Goal: Information Seeking & Learning: Learn about a topic

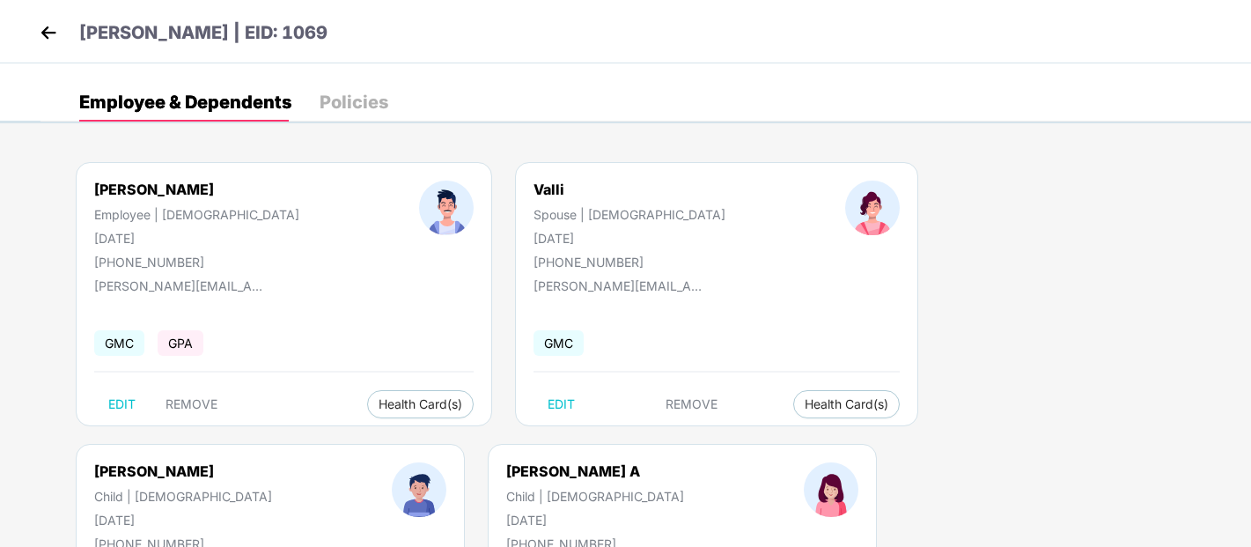
scroll to position [10, 0]
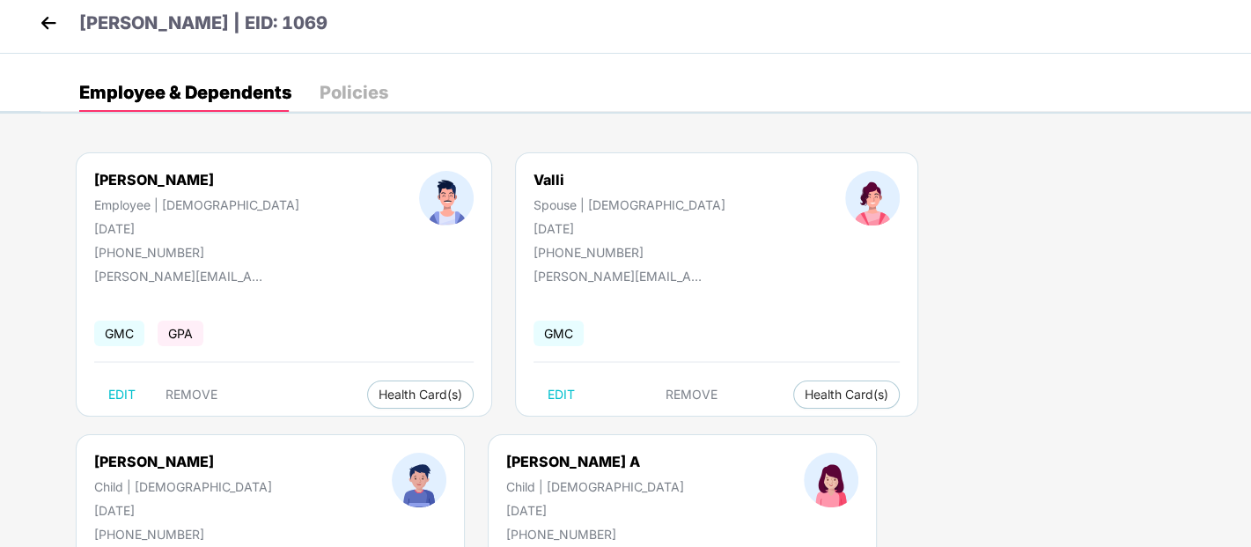
click at [41, 18] on img at bounding box center [48, 23] width 26 height 26
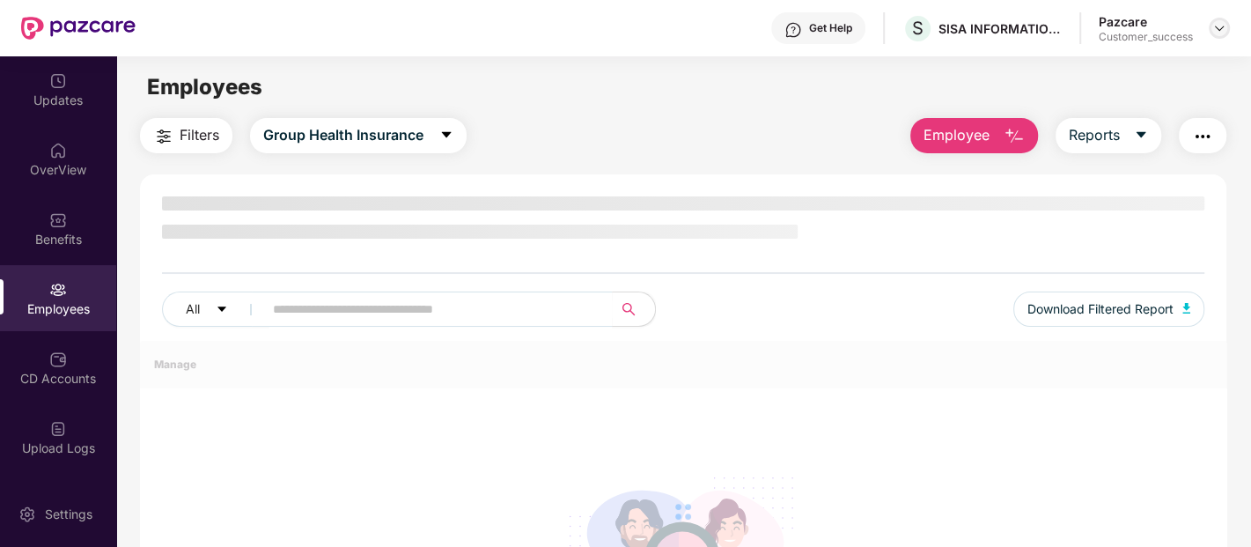
click at [1219, 28] on img at bounding box center [1219, 28] width 14 height 14
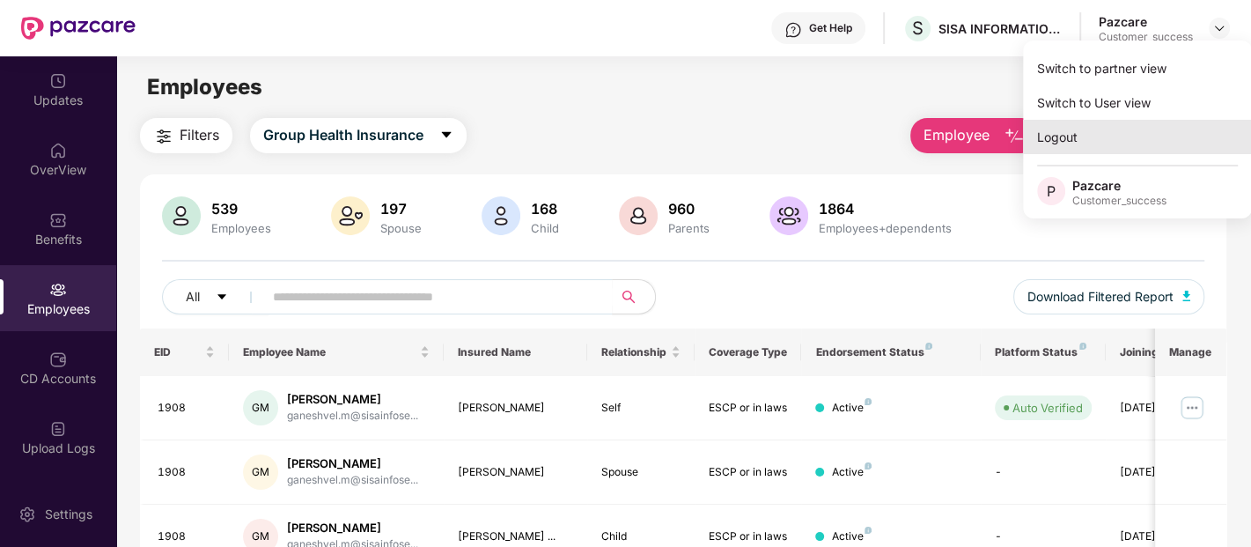
click at [1081, 134] on div "Logout" at bounding box center [1137, 137] width 229 height 34
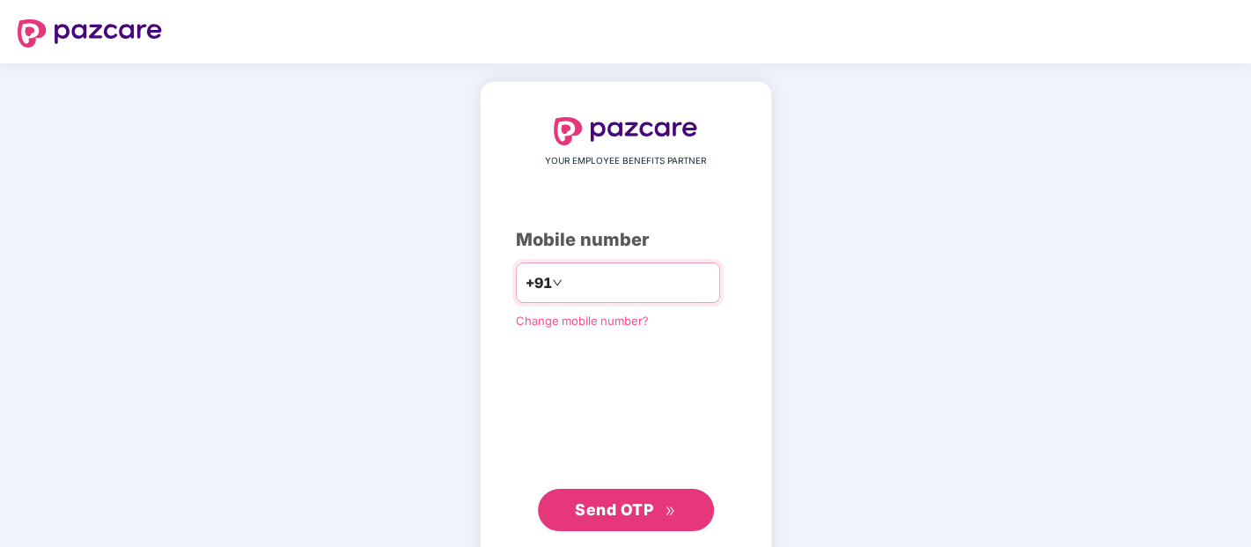
click at [646, 277] on input "number" at bounding box center [638, 283] width 144 height 28
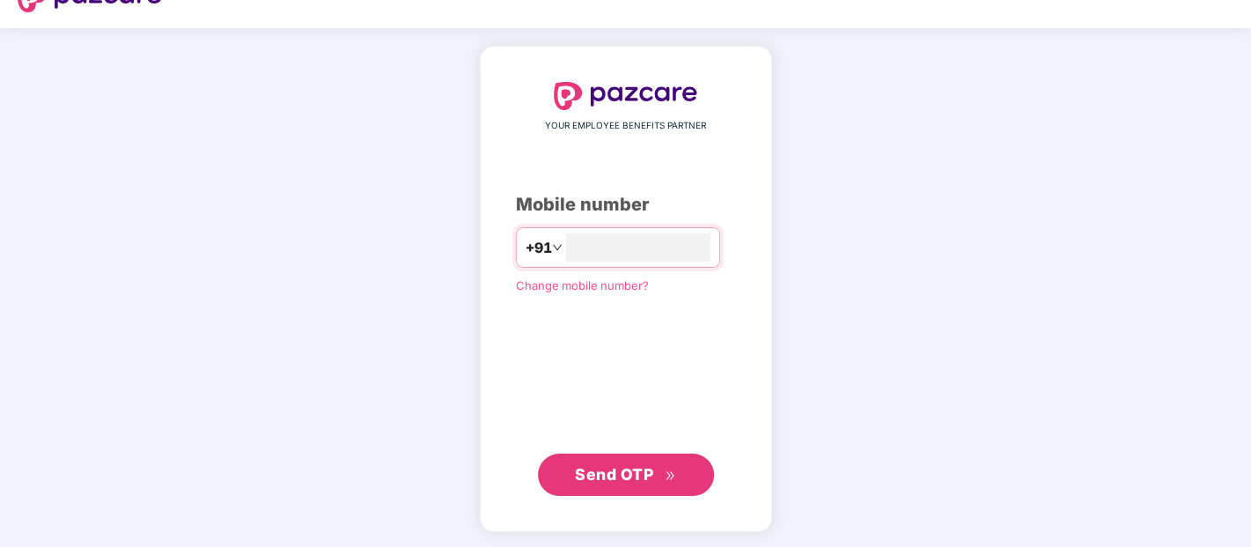
type input "**********"
click at [526, 290] on span "Change mobile number?" at bounding box center [582, 284] width 133 height 14
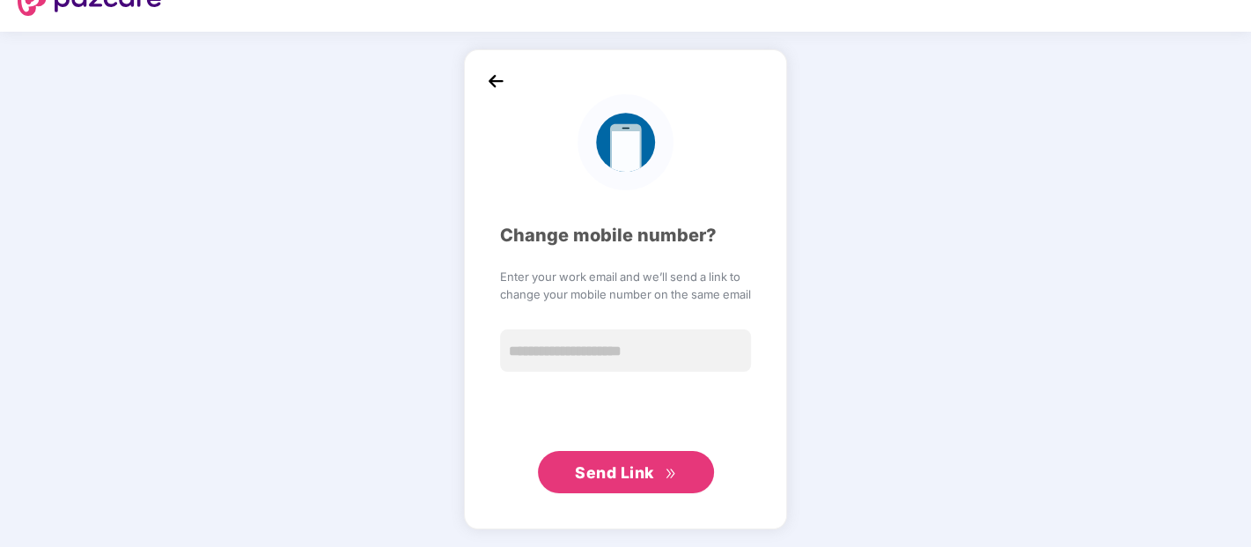
scroll to position [26, 0]
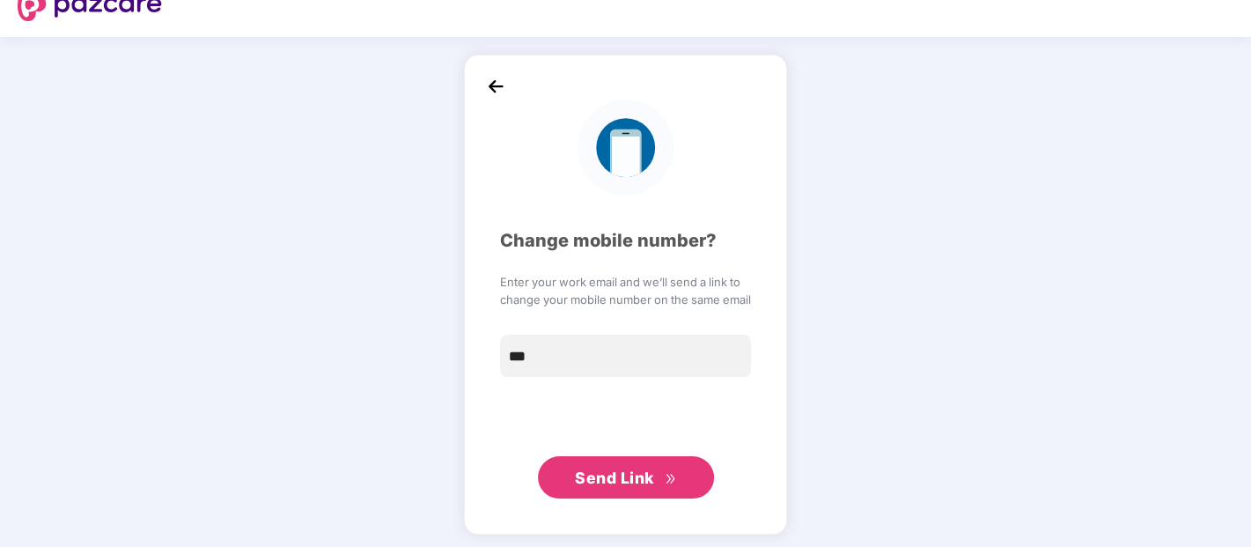
type input "**********"
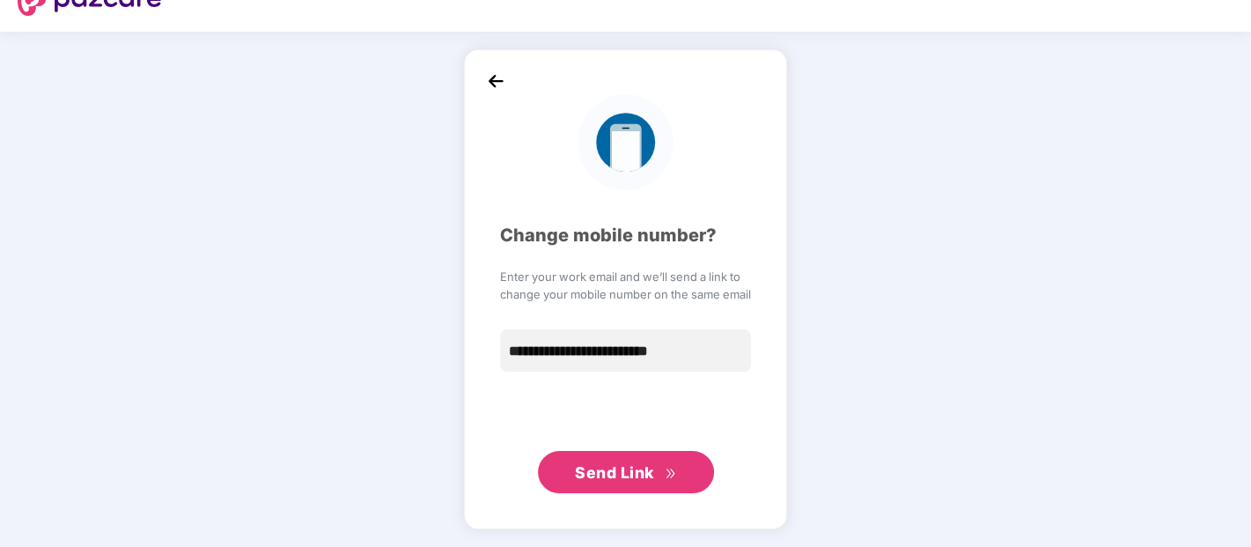
scroll to position [31, 0]
click at [602, 474] on span "Send Link" at bounding box center [614, 473] width 79 height 18
click at [485, 81] on img at bounding box center [495, 82] width 26 height 26
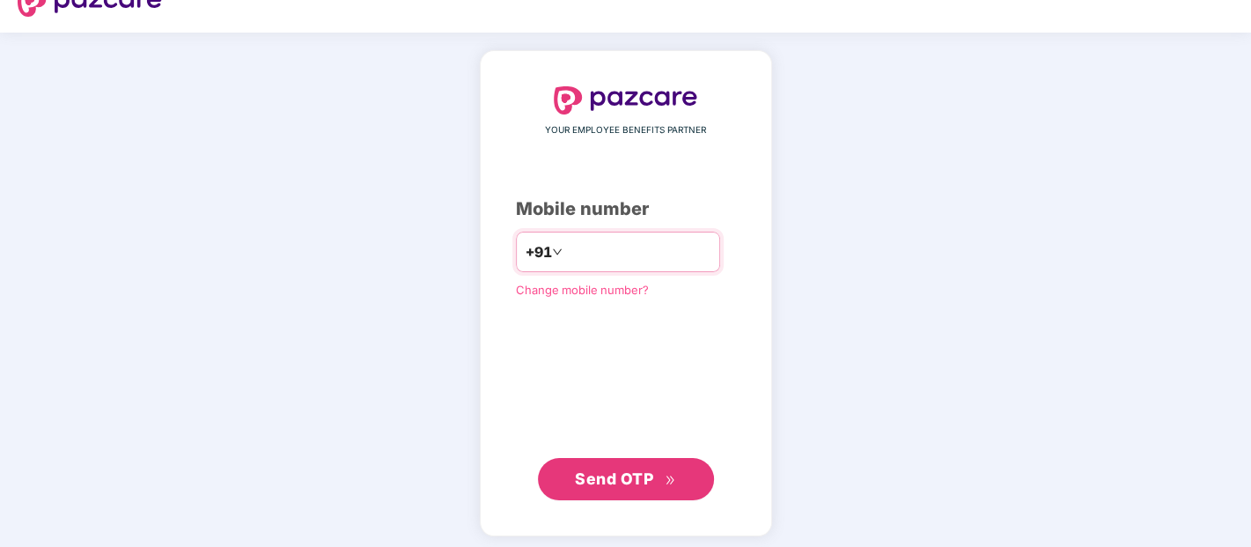
type input "**********"
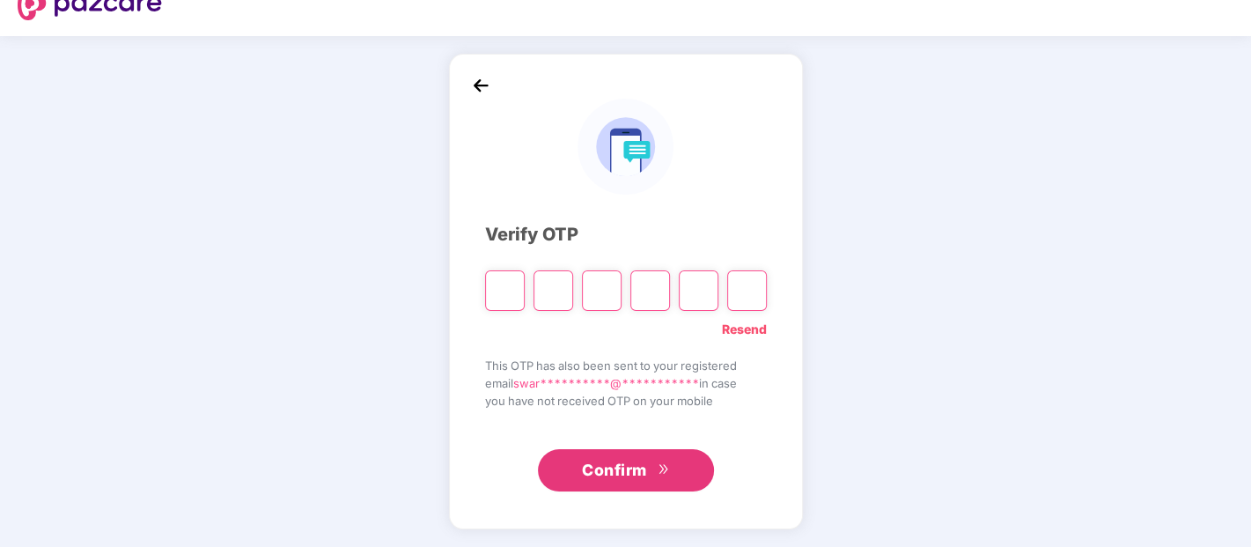
scroll to position [26, 0]
type input "*"
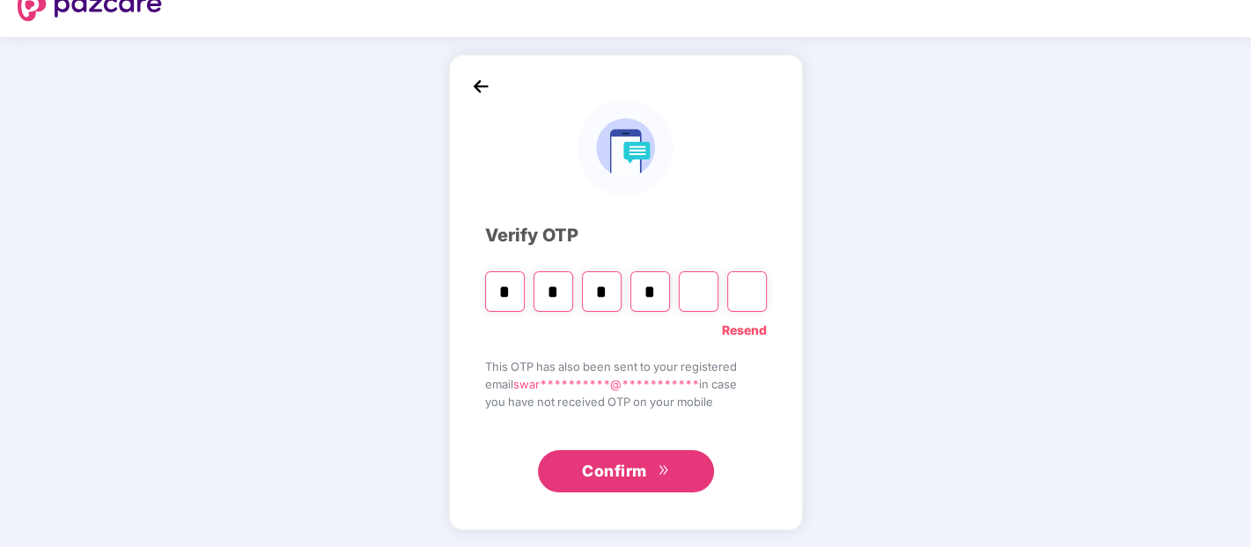
type input "*"
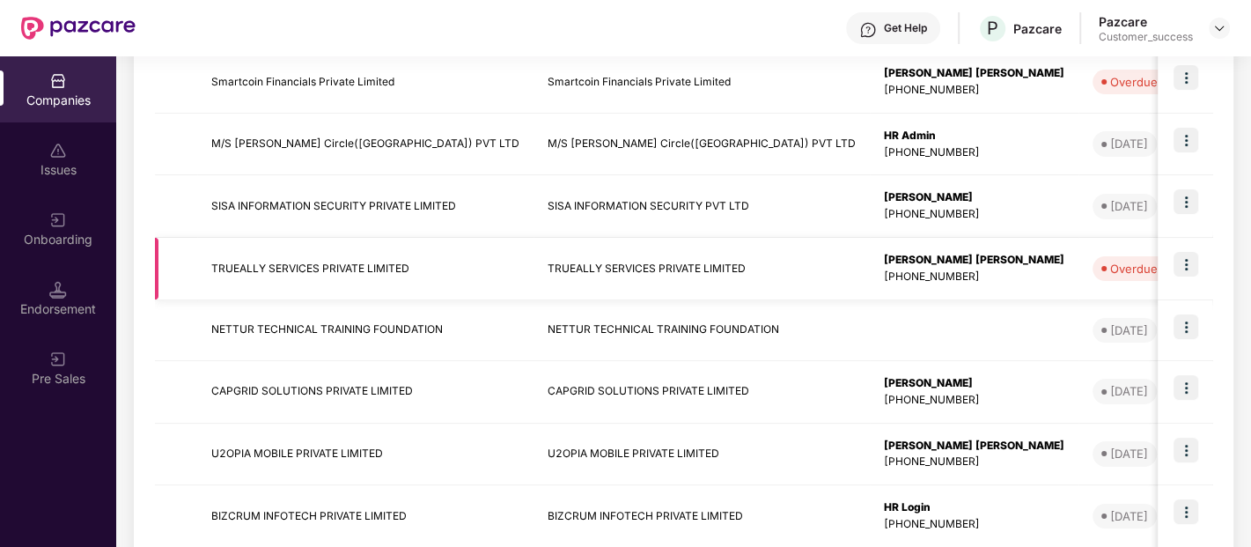
scroll to position [402, 0]
click at [1181, 207] on img at bounding box center [1186, 201] width 25 height 25
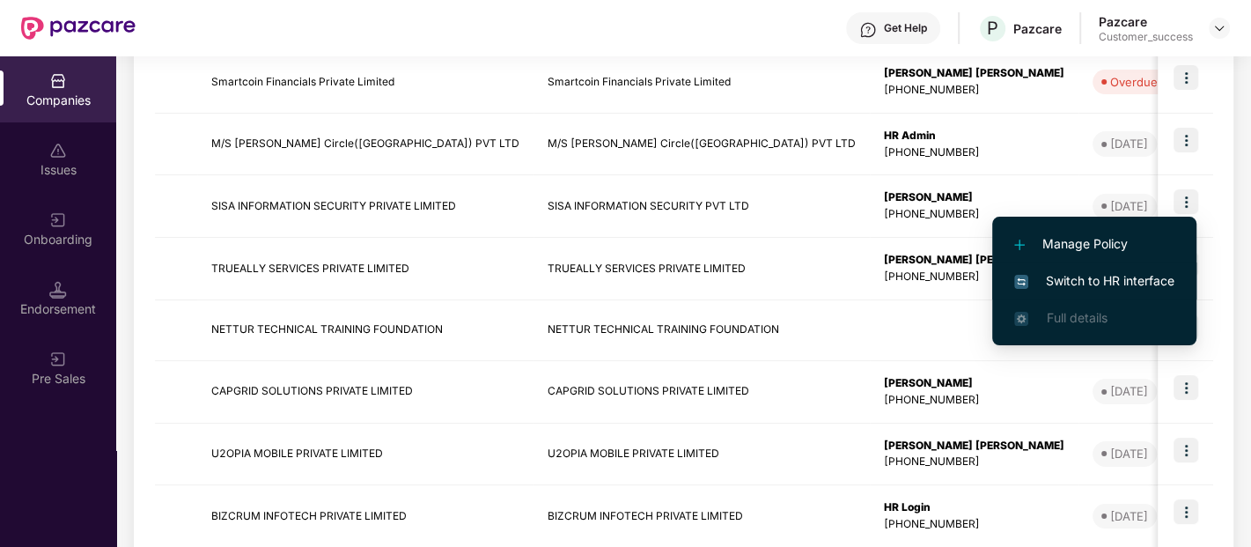
click at [1110, 280] on span "Switch to HR interface" at bounding box center [1094, 280] width 160 height 19
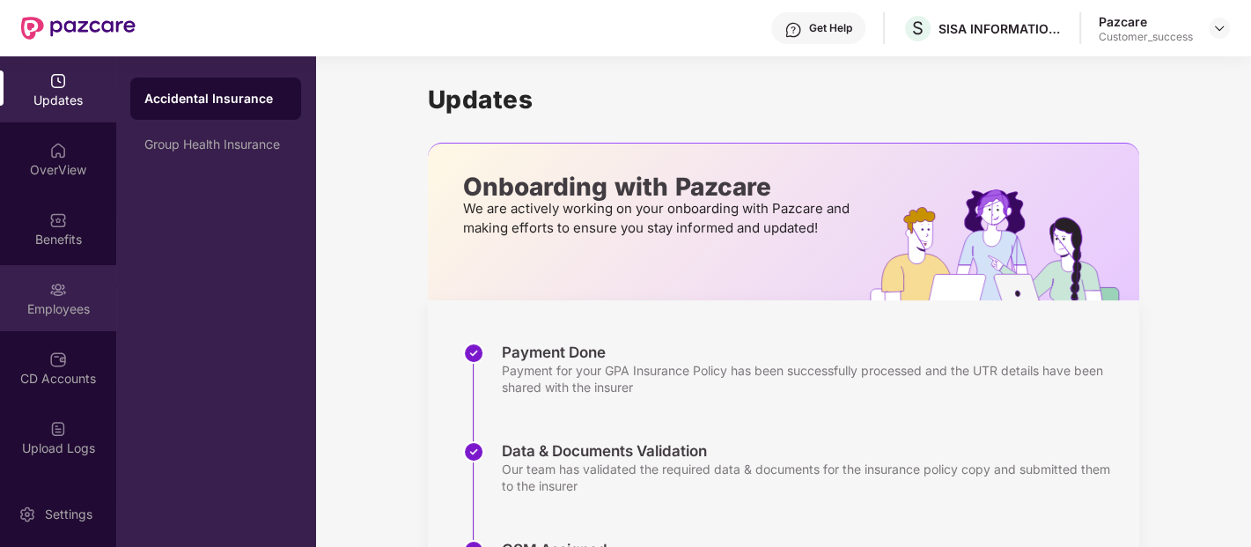
click at [58, 297] on img at bounding box center [58, 290] width 18 height 18
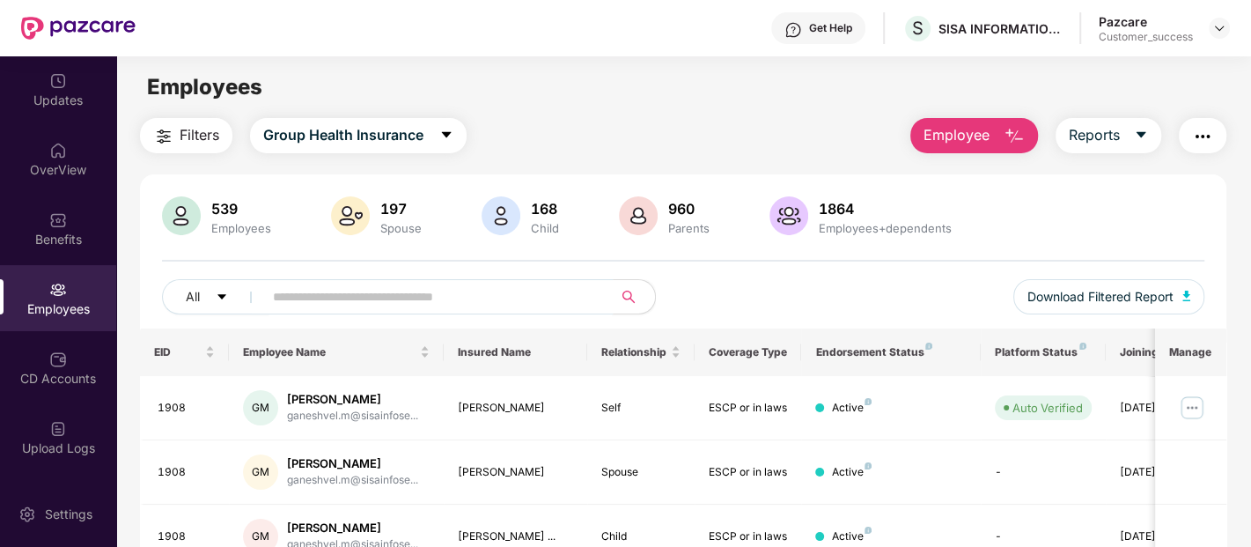
click at [328, 295] on input "text" at bounding box center [431, 296] width 316 height 26
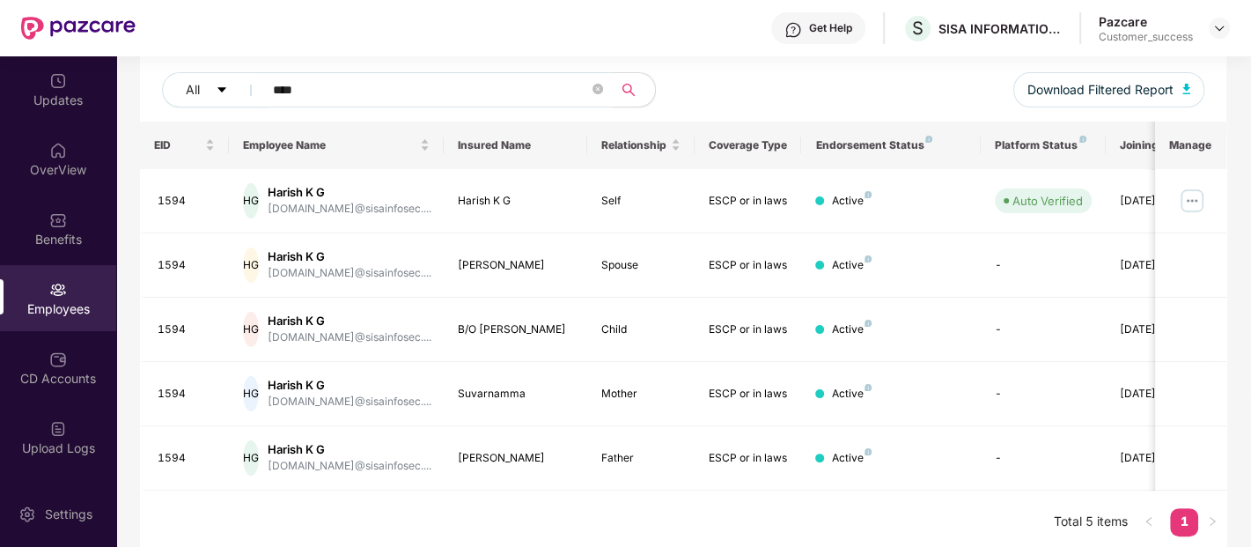
scroll to position [211, 0]
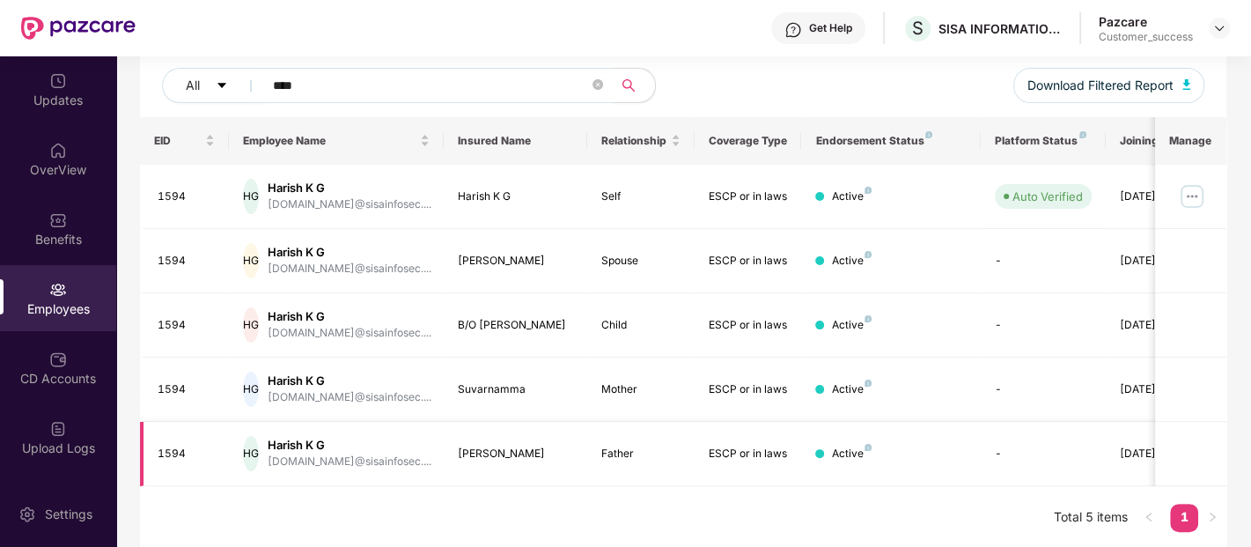
type input "****"
click at [463, 329] on div "B/O Rajeshwari" at bounding box center [515, 325] width 115 height 17
click at [485, 328] on div "B/O Rajeshwari" at bounding box center [515, 325] width 115 height 17
click at [515, 323] on div "B/O Rajeshwari" at bounding box center [515, 325] width 115 height 17
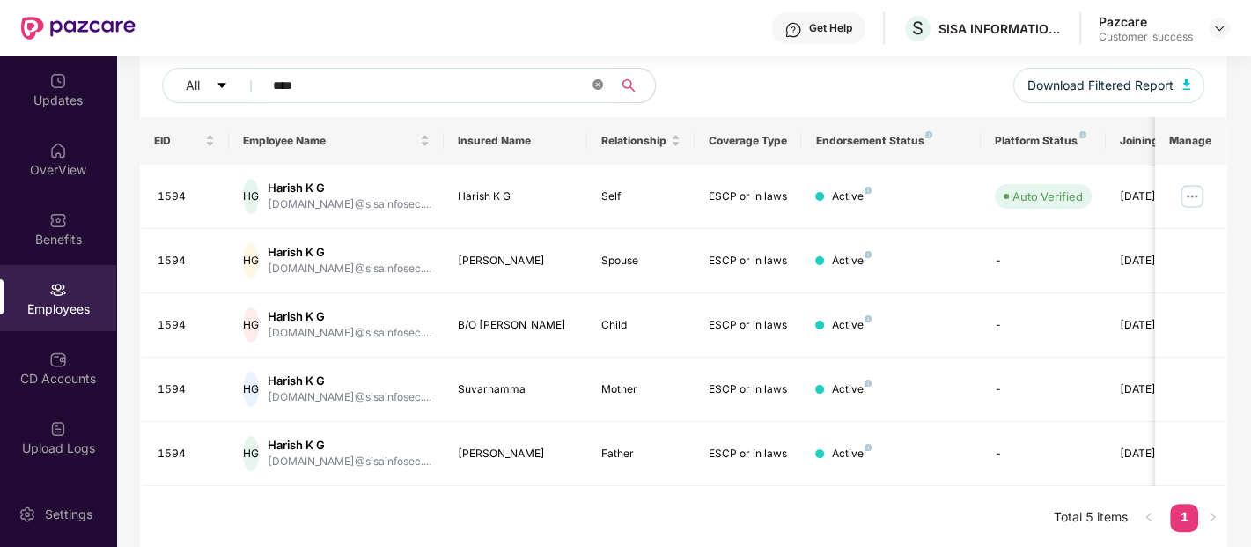
click at [597, 87] on icon "close-circle" at bounding box center [598, 84] width 11 height 11
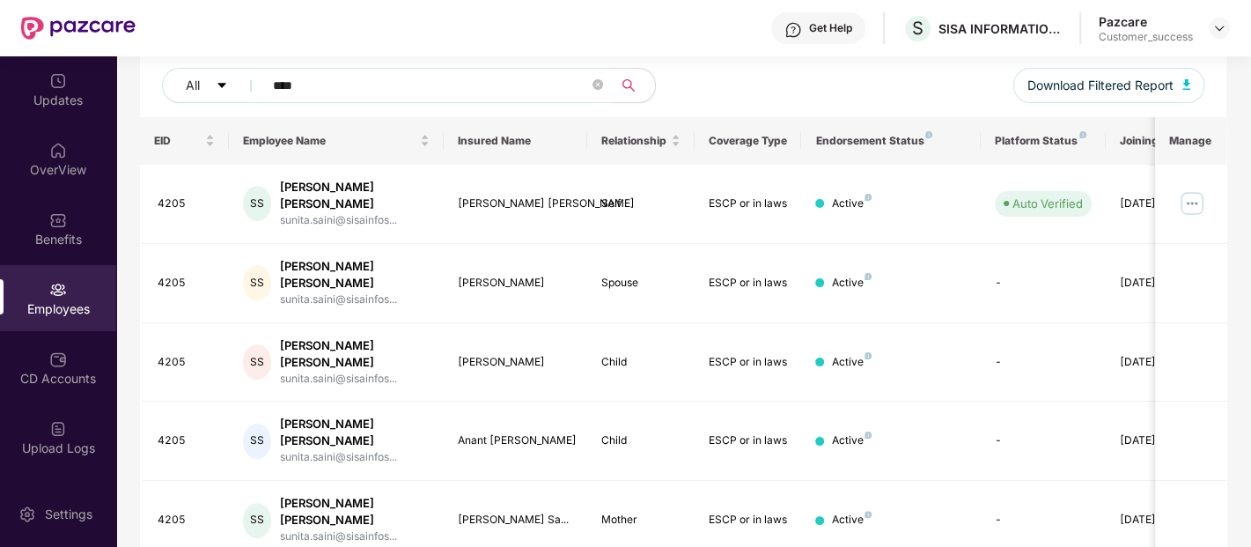
type input "****"
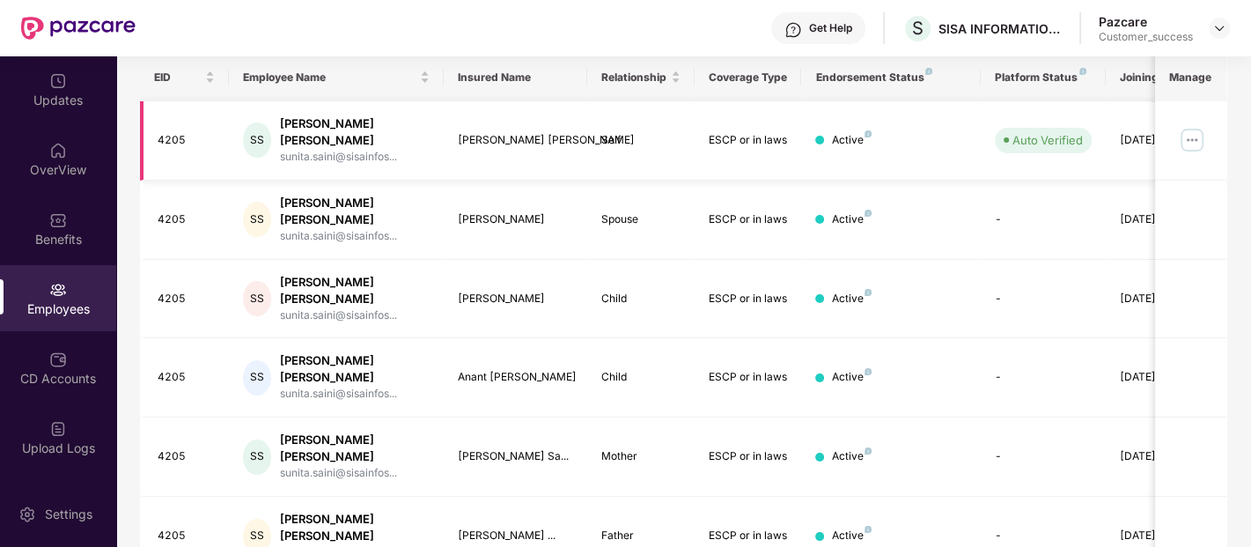
click at [1196, 130] on img at bounding box center [1192, 140] width 28 height 28
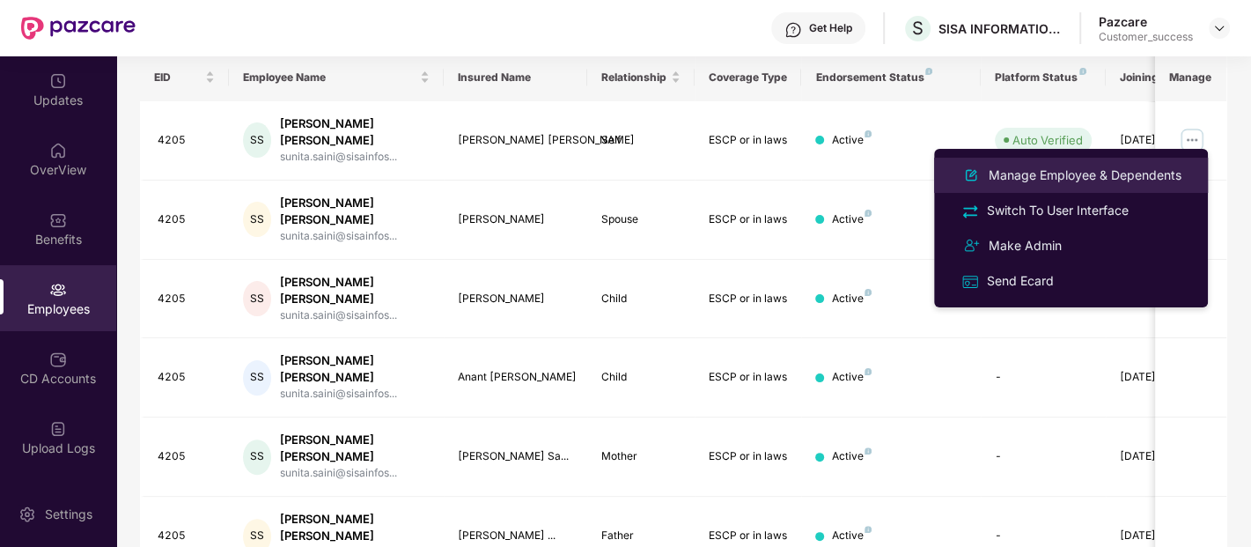
click at [1105, 166] on div "Manage Employee & Dependents" at bounding box center [1085, 175] width 200 height 19
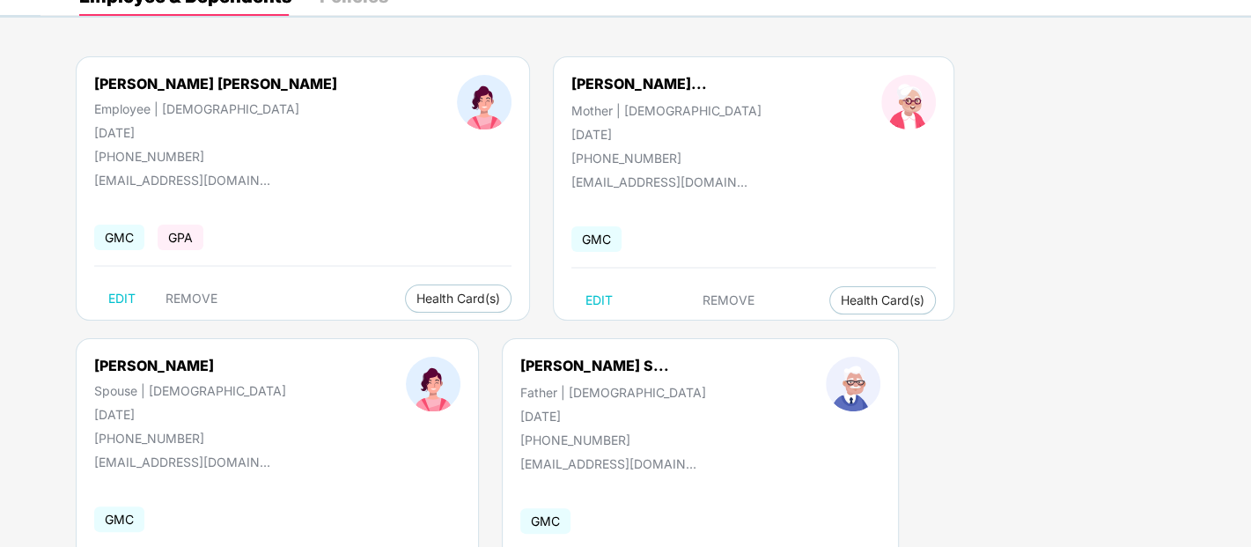
scroll to position [0, 0]
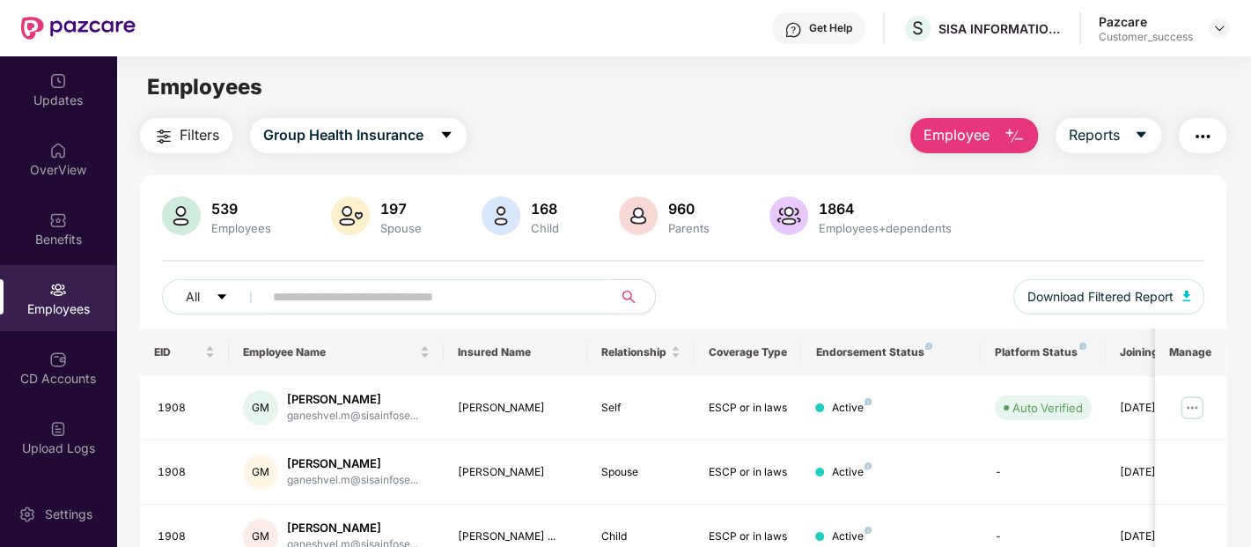
click at [1194, 136] on img "button" at bounding box center [1202, 136] width 21 height 21
click at [1218, 28] on img at bounding box center [1219, 28] width 14 height 14
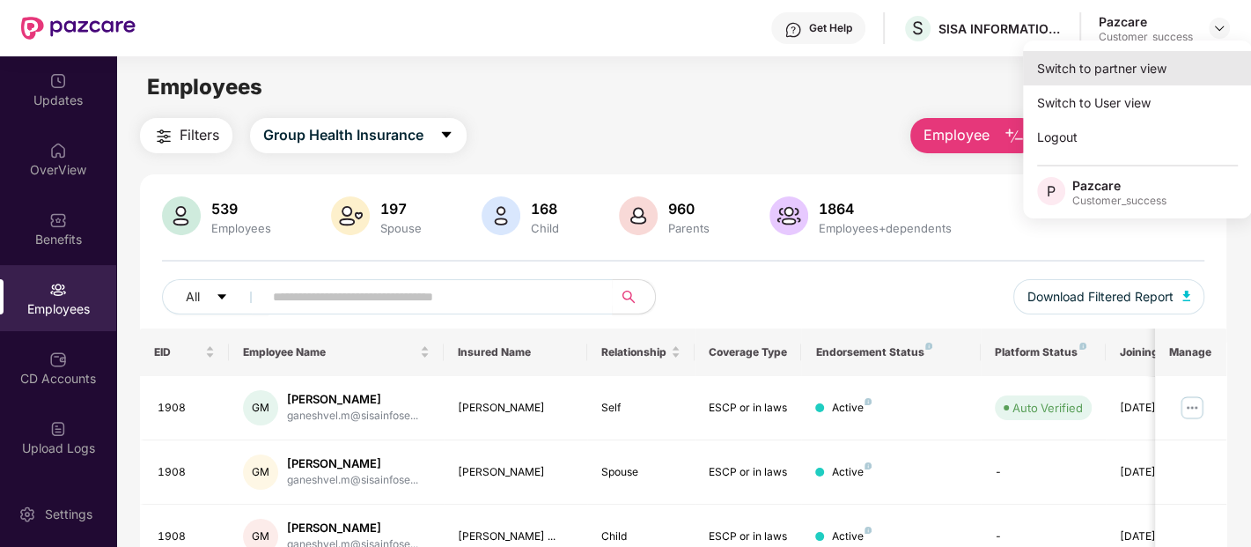
click at [1152, 70] on div "Switch to partner view" at bounding box center [1137, 68] width 229 height 34
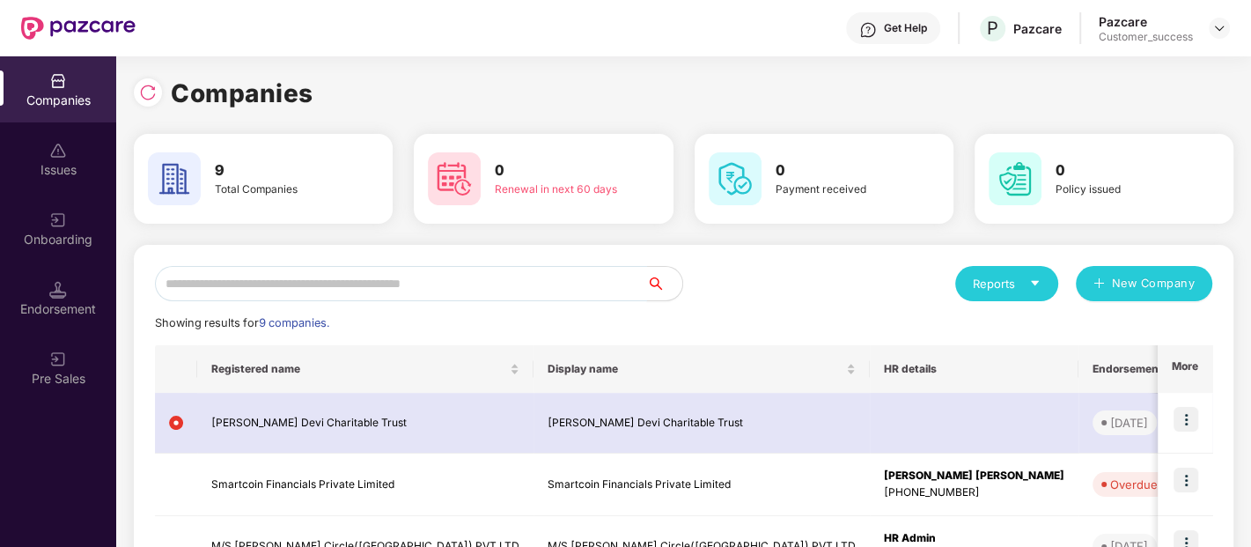
click at [426, 280] on input "text" at bounding box center [401, 283] width 492 height 35
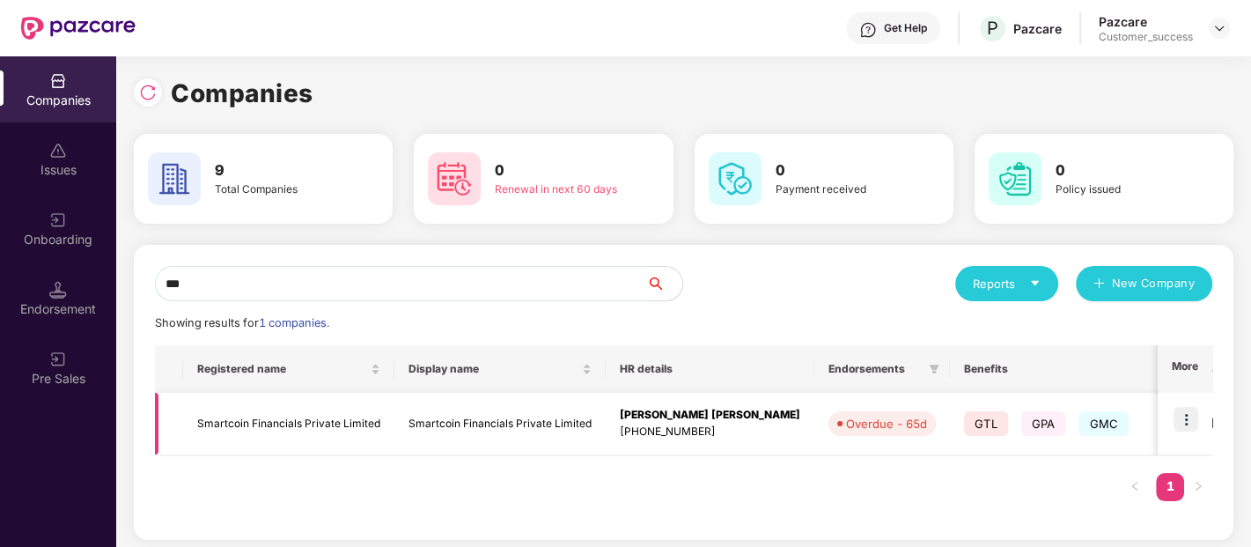
type input "***"
click at [1188, 421] on img at bounding box center [1186, 419] width 25 height 25
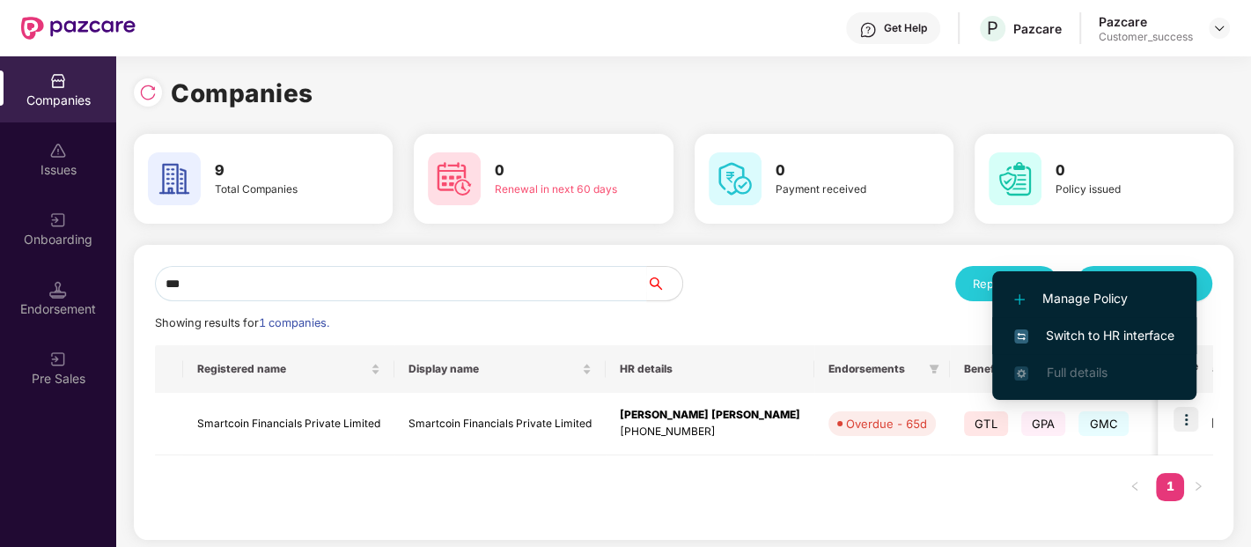
click at [1107, 338] on span "Switch to HR interface" at bounding box center [1094, 335] width 160 height 19
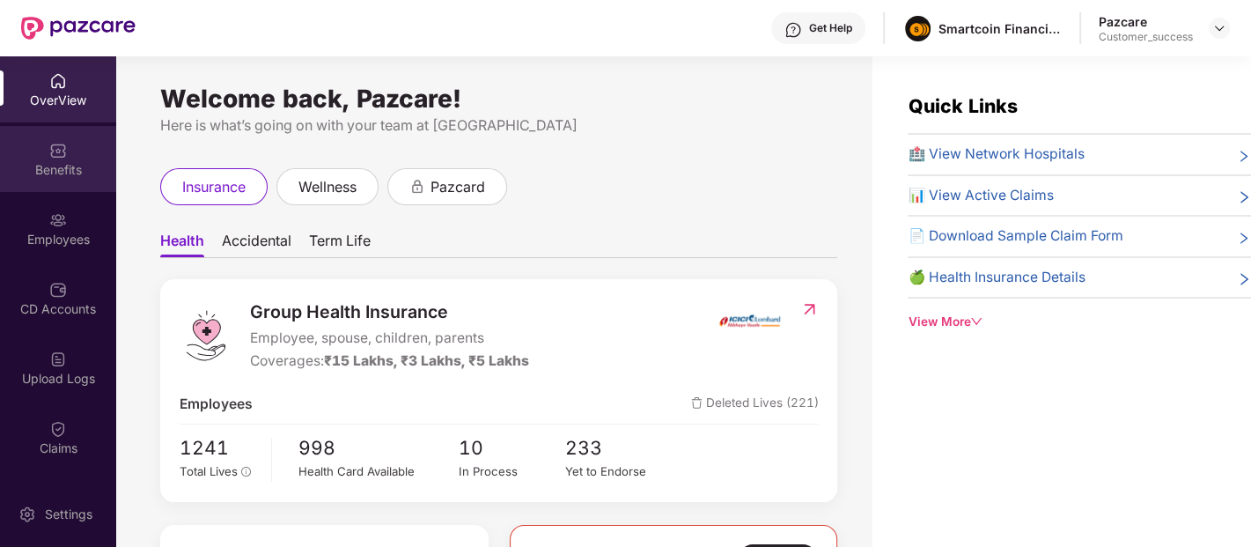
click at [57, 138] on div "Benefits" at bounding box center [58, 159] width 116 height 66
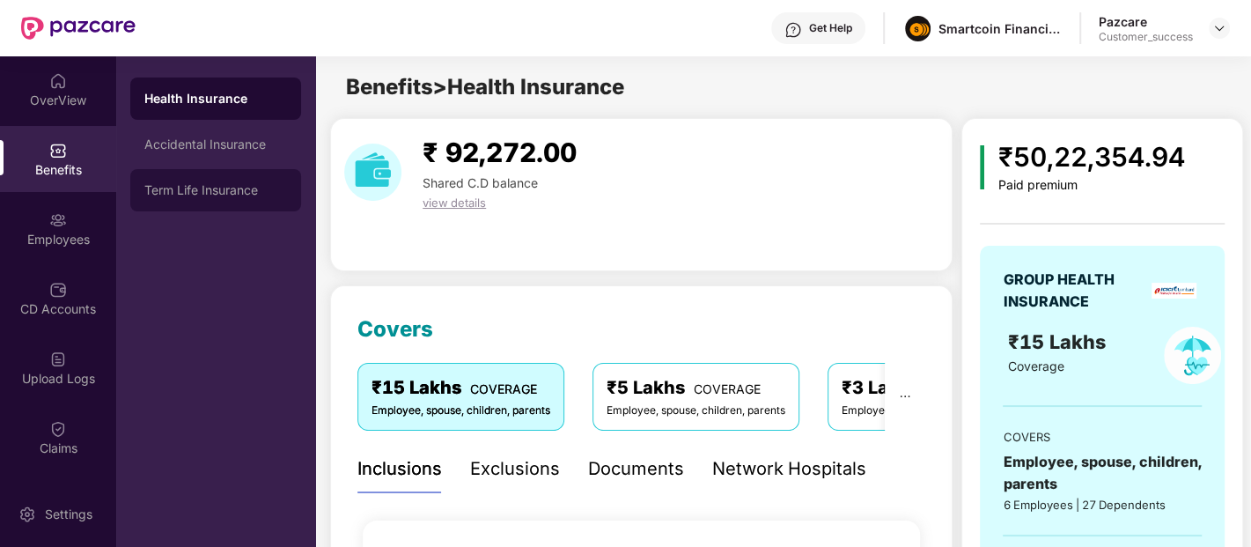
click at [213, 192] on div "Term Life Insurance" at bounding box center [215, 190] width 143 height 14
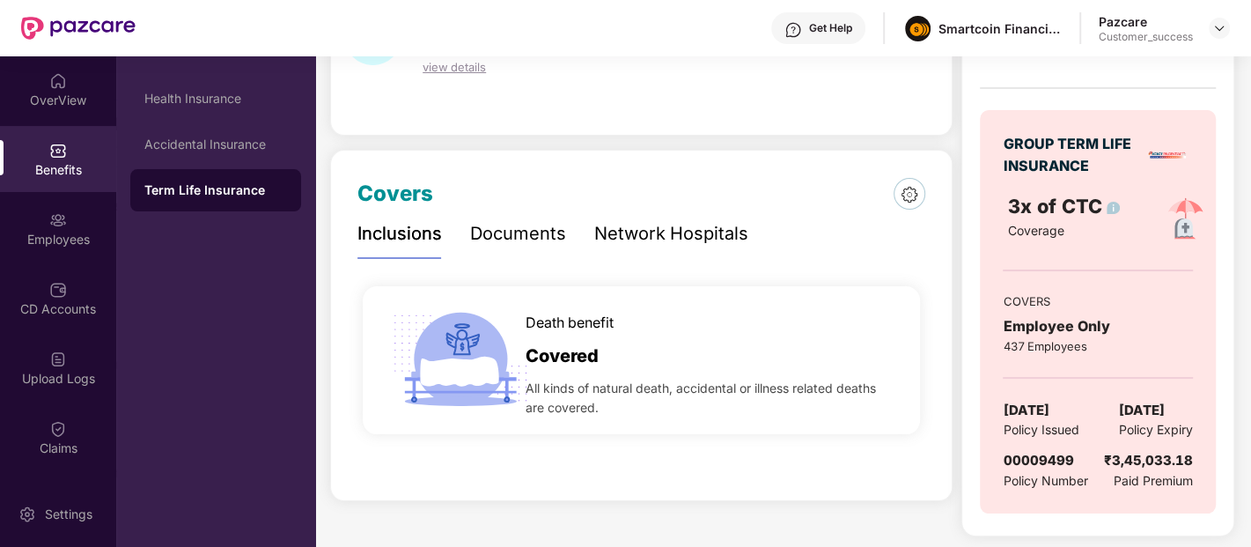
scroll to position [135, 0]
click at [532, 235] on div "Documents" at bounding box center [518, 234] width 96 height 27
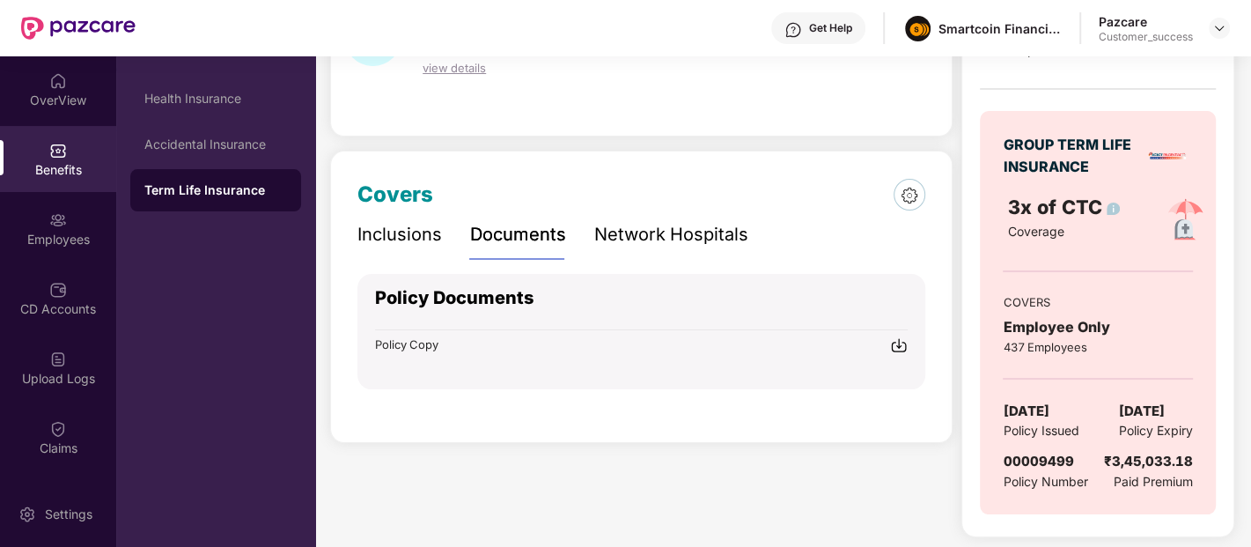
click at [420, 238] on div "Inclusions" at bounding box center [399, 234] width 85 height 27
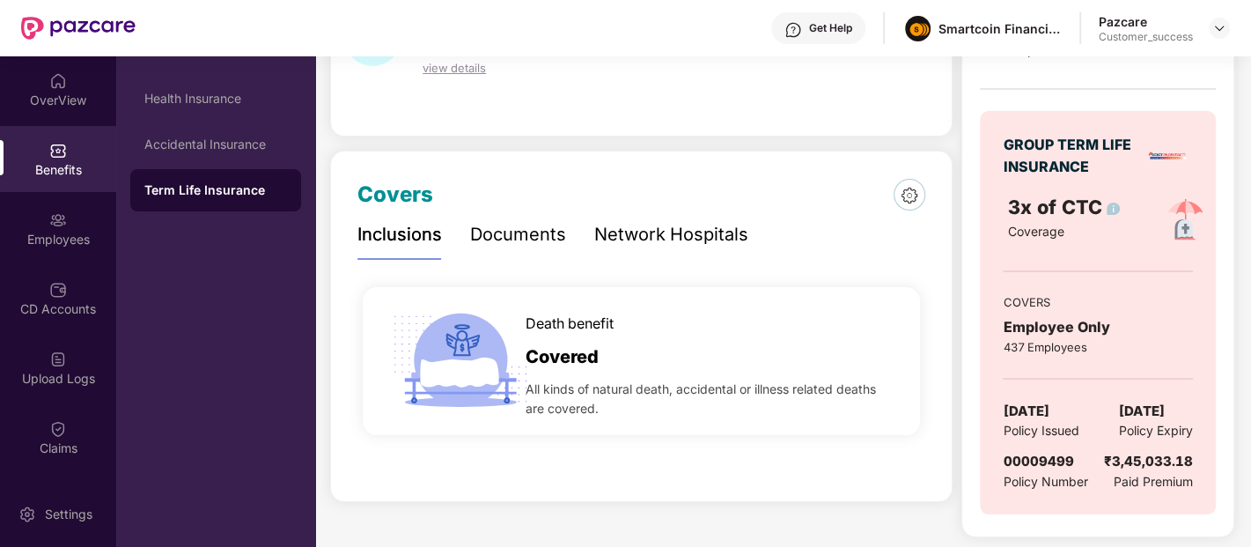
click at [504, 231] on div "Documents" at bounding box center [518, 234] width 96 height 27
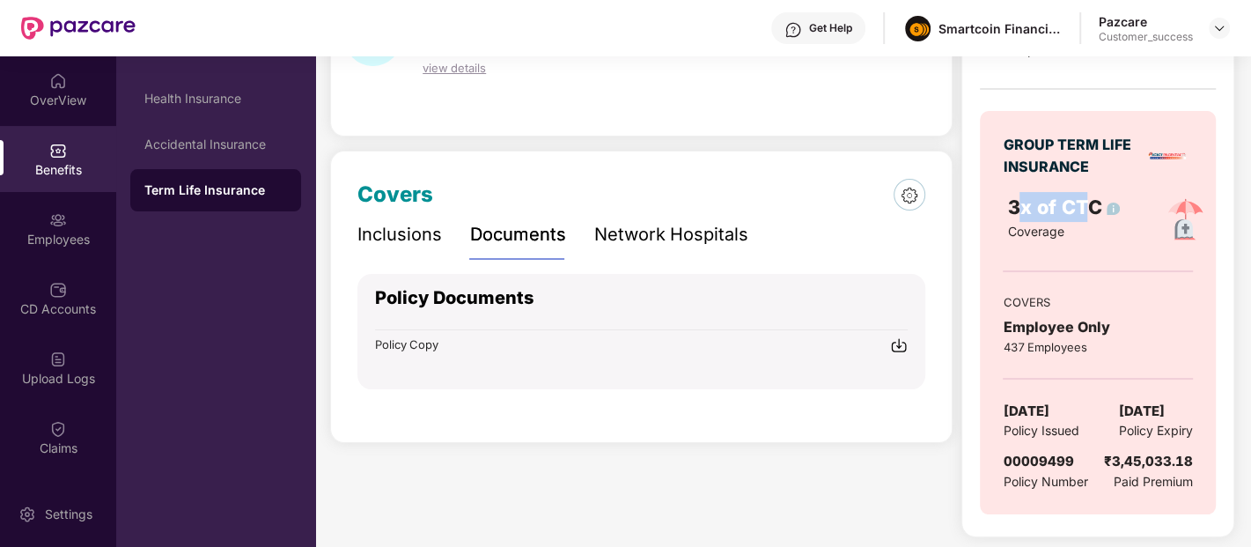
drag, startPoint x: 1016, startPoint y: 203, endPoint x: 1076, endPoint y: 204, distance: 59.9
click at [1087, 208] on span "3x of CTC" at bounding box center [1063, 206] width 113 height 23
click at [175, 94] on div "Health Insurance" at bounding box center [215, 99] width 143 height 14
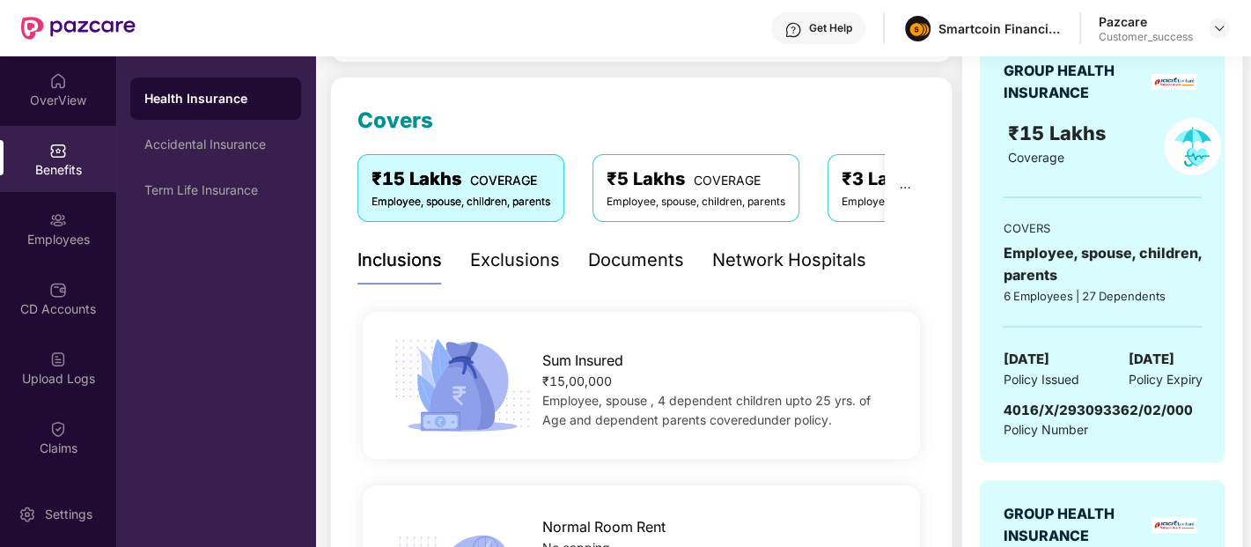
scroll to position [209, 0]
click at [688, 172] on div "₹5 Lakhs COVERAGE" at bounding box center [696, 179] width 179 height 27
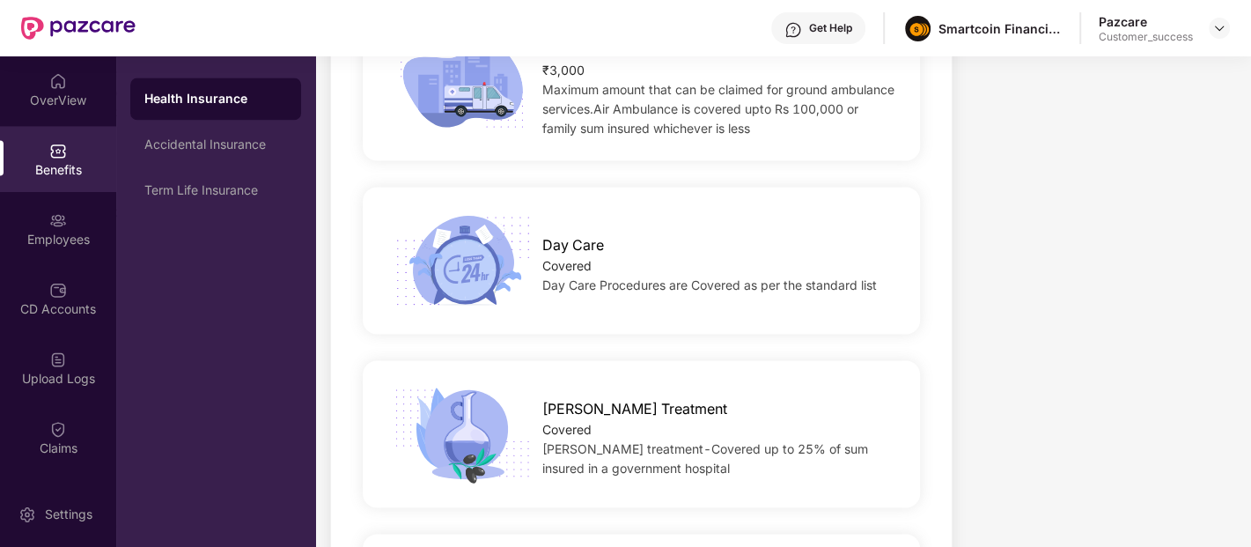
scroll to position [1852, 0]
click at [244, 141] on div "Accidental Insurance" at bounding box center [215, 144] width 143 height 14
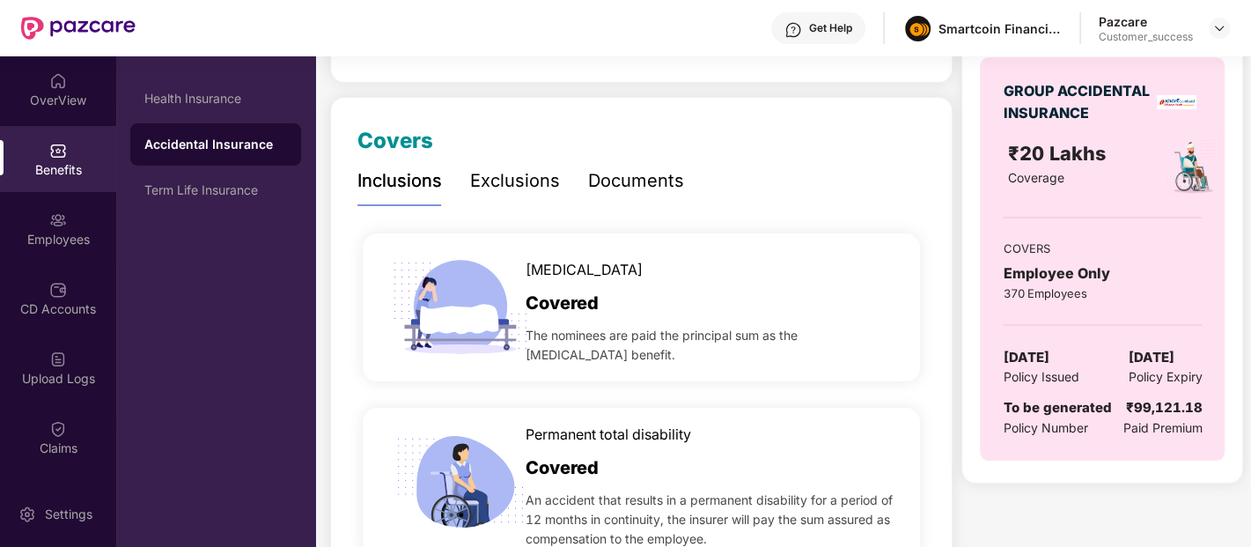
scroll to position [197, 0]
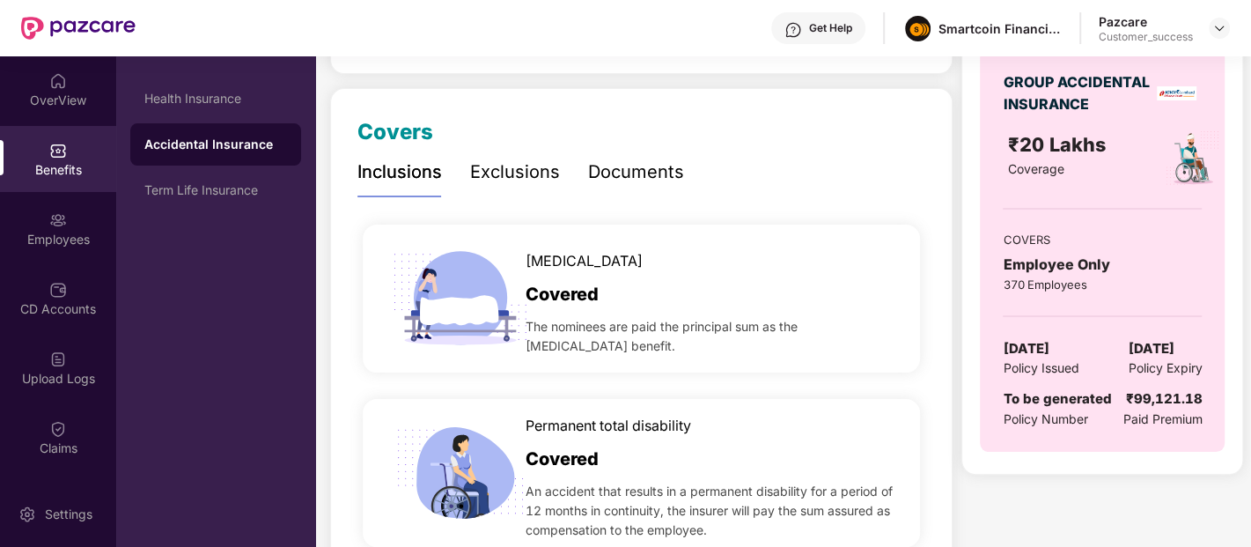
click at [634, 167] on div "Documents" at bounding box center [636, 171] width 96 height 27
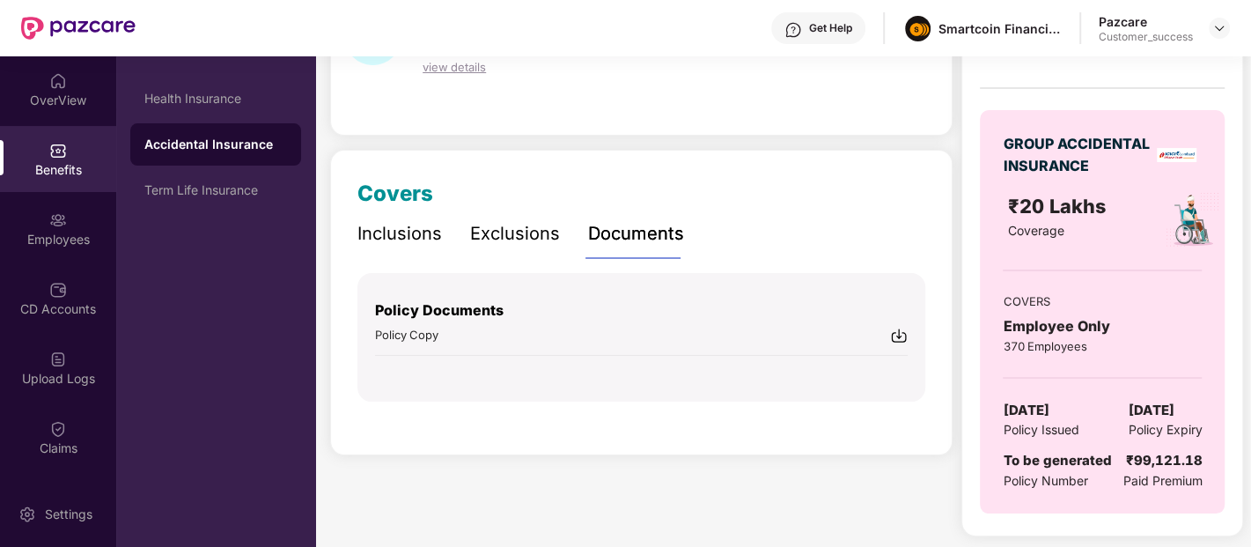
click at [897, 335] on img at bounding box center [899, 336] width 18 height 18
